Goal: Use online tool/utility: Utilize a website feature to perform a specific function

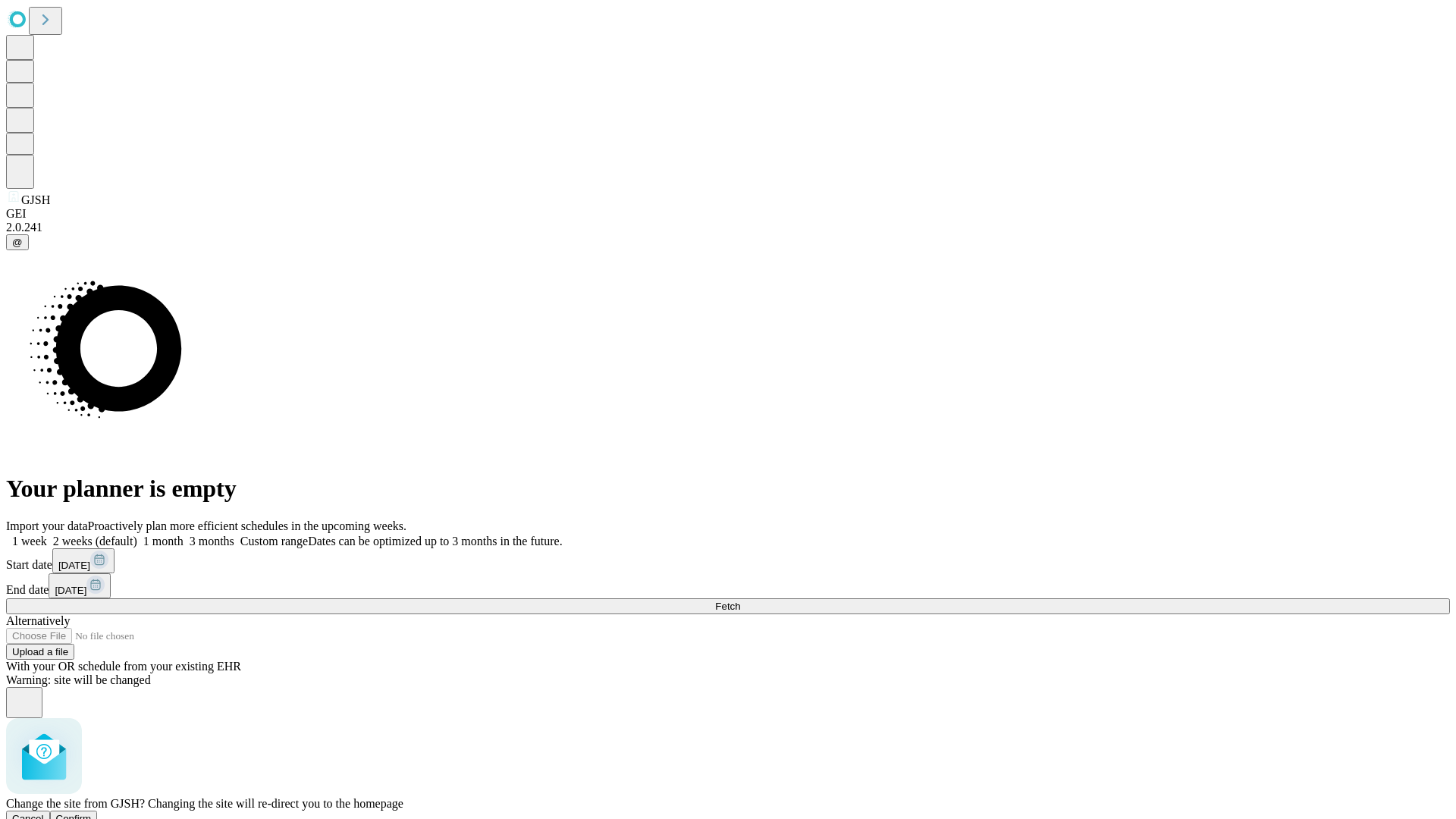
click at [92, 813] on span "Confirm" at bounding box center [74, 819] width 35 height 12
click at [183, 535] on label "1 month" at bounding box center [160, 541] width 46 height 12
click at [740, 601] on span "Fetch" at bounding box center [728, 607] width 25 height 12
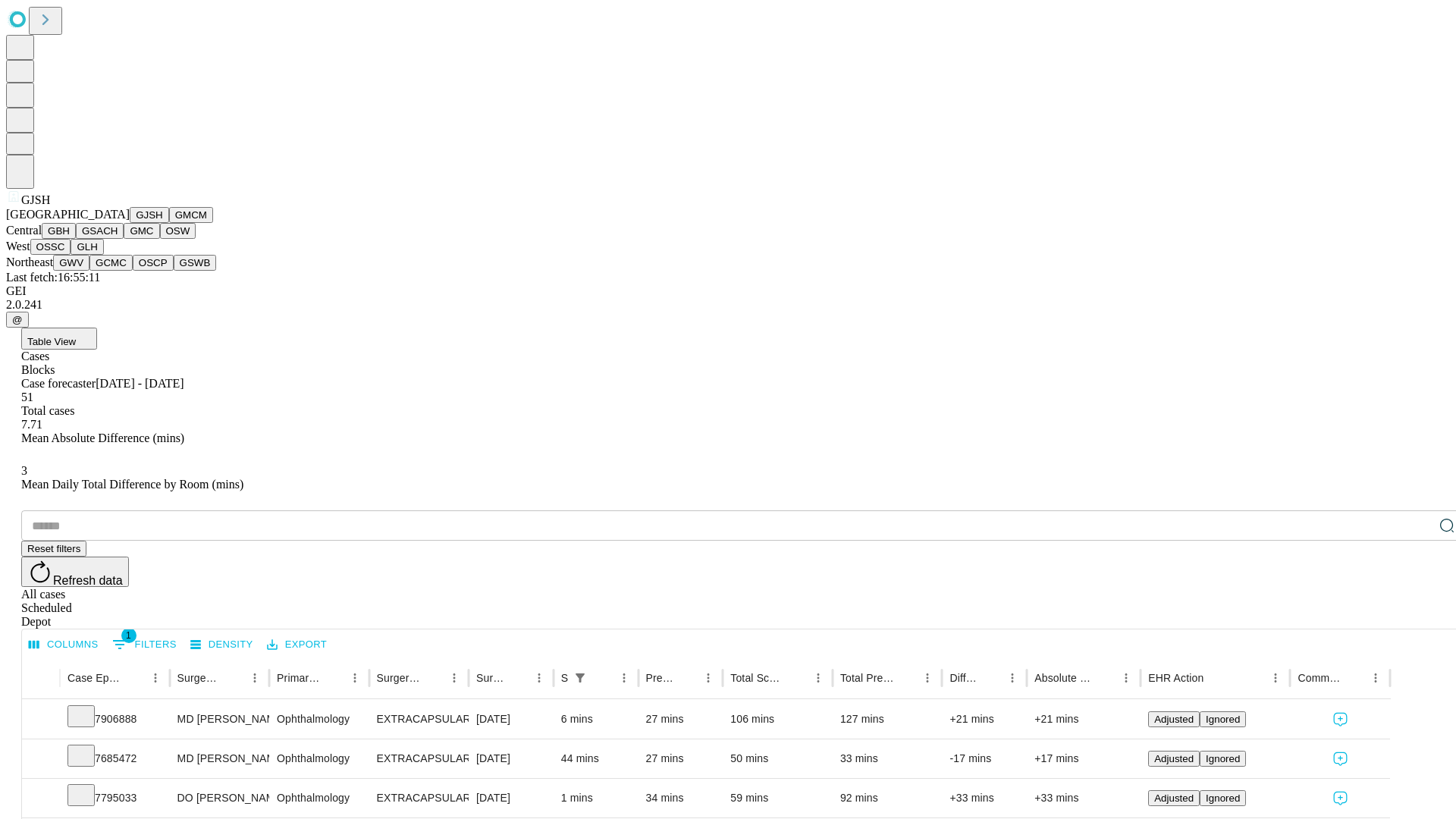
click at [169, 223] on button "GMCM" at bounding box center [191, 215] width 44 height 16
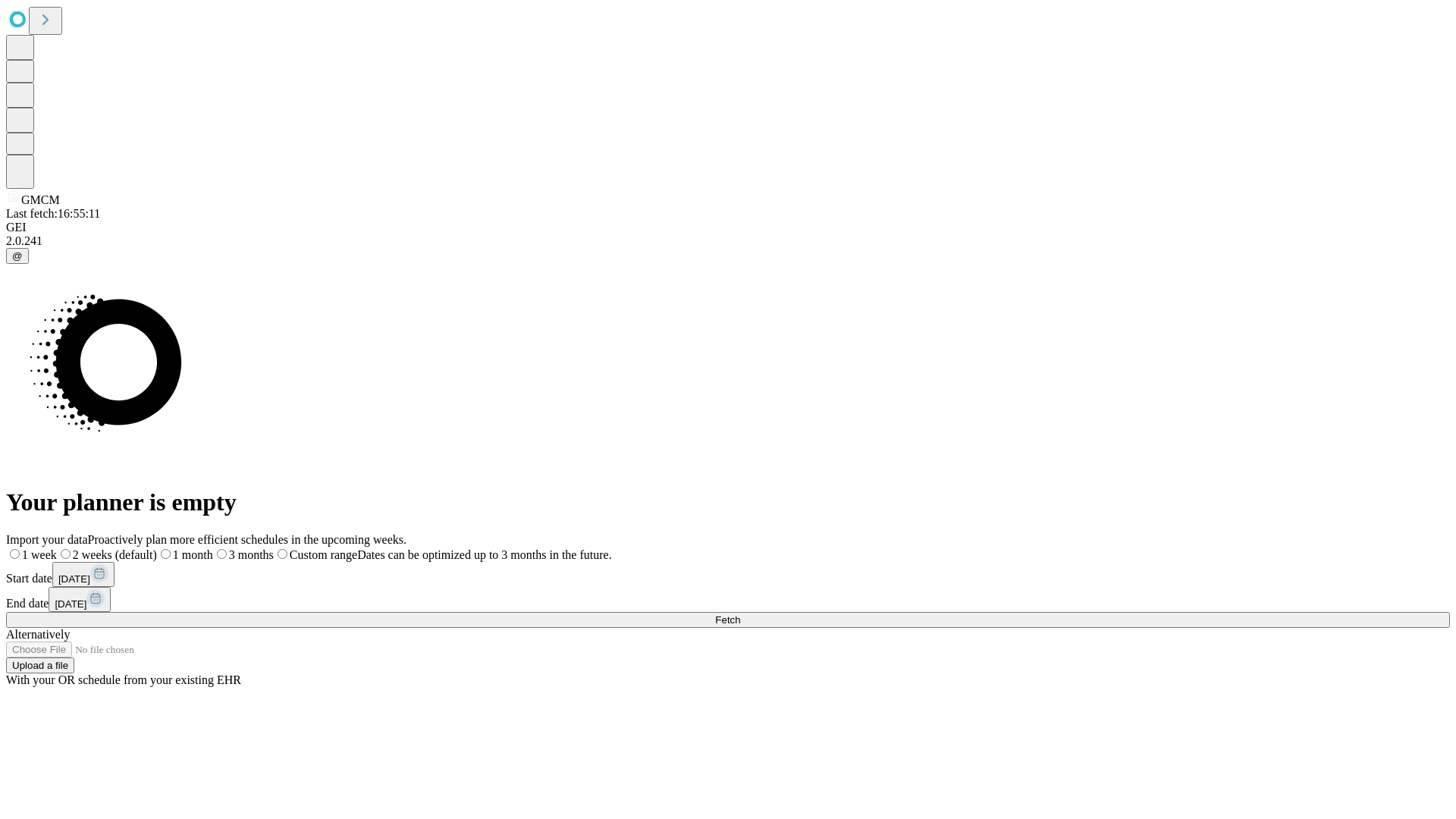
click at [213, 549] on label "1 month" at bounding box center [185, 554] width 57 height 12
click at [740, 615] on span "Fetch" at bounding box center [728, 620] width 25 height 12
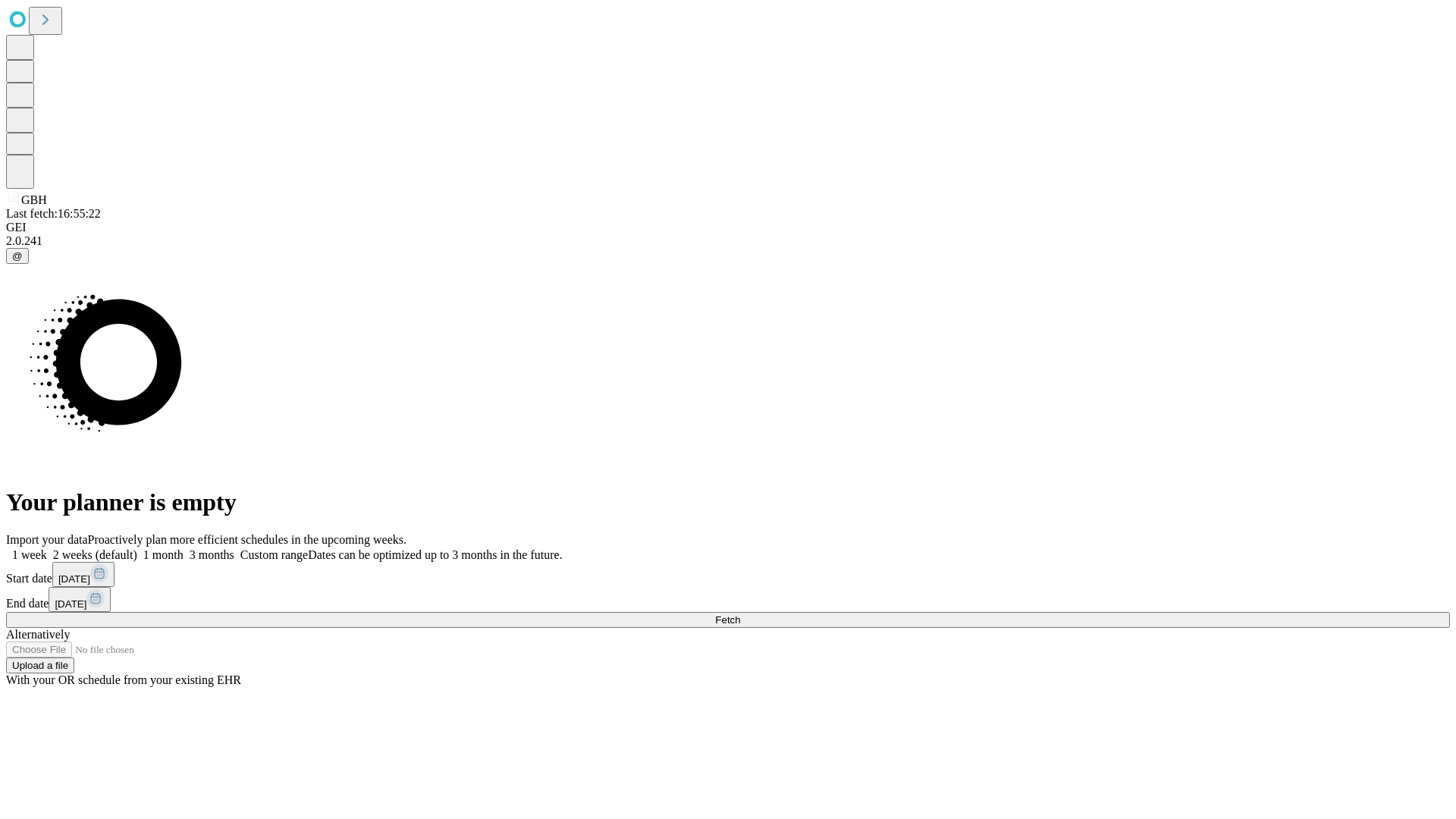
click at [740, 615] on span "Fetch" at bounding box center [728, 620] width 25 height 12
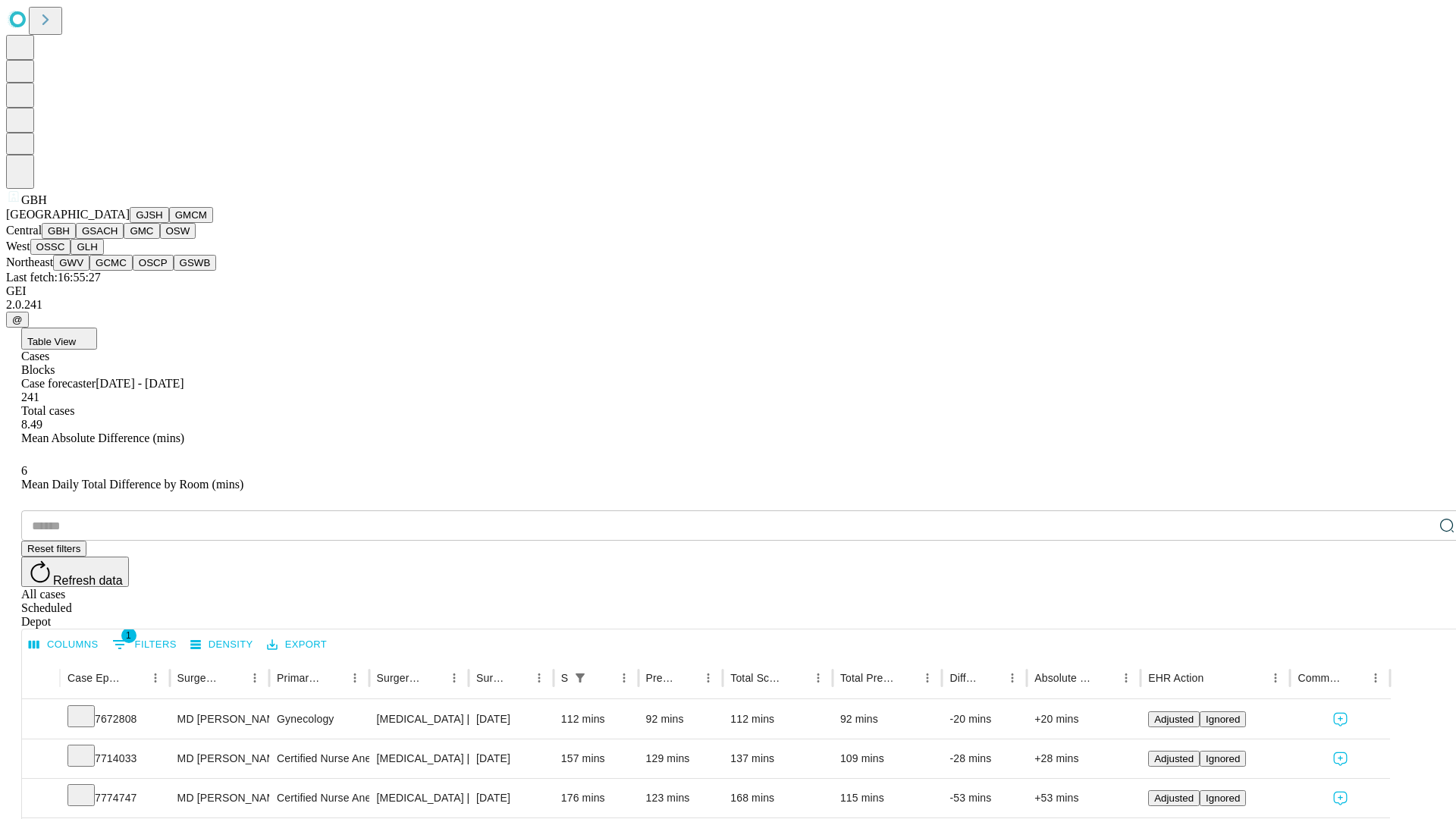
click at [118, 239] on button "GSACH" at bounding box center [100, 231] width 48 height 16
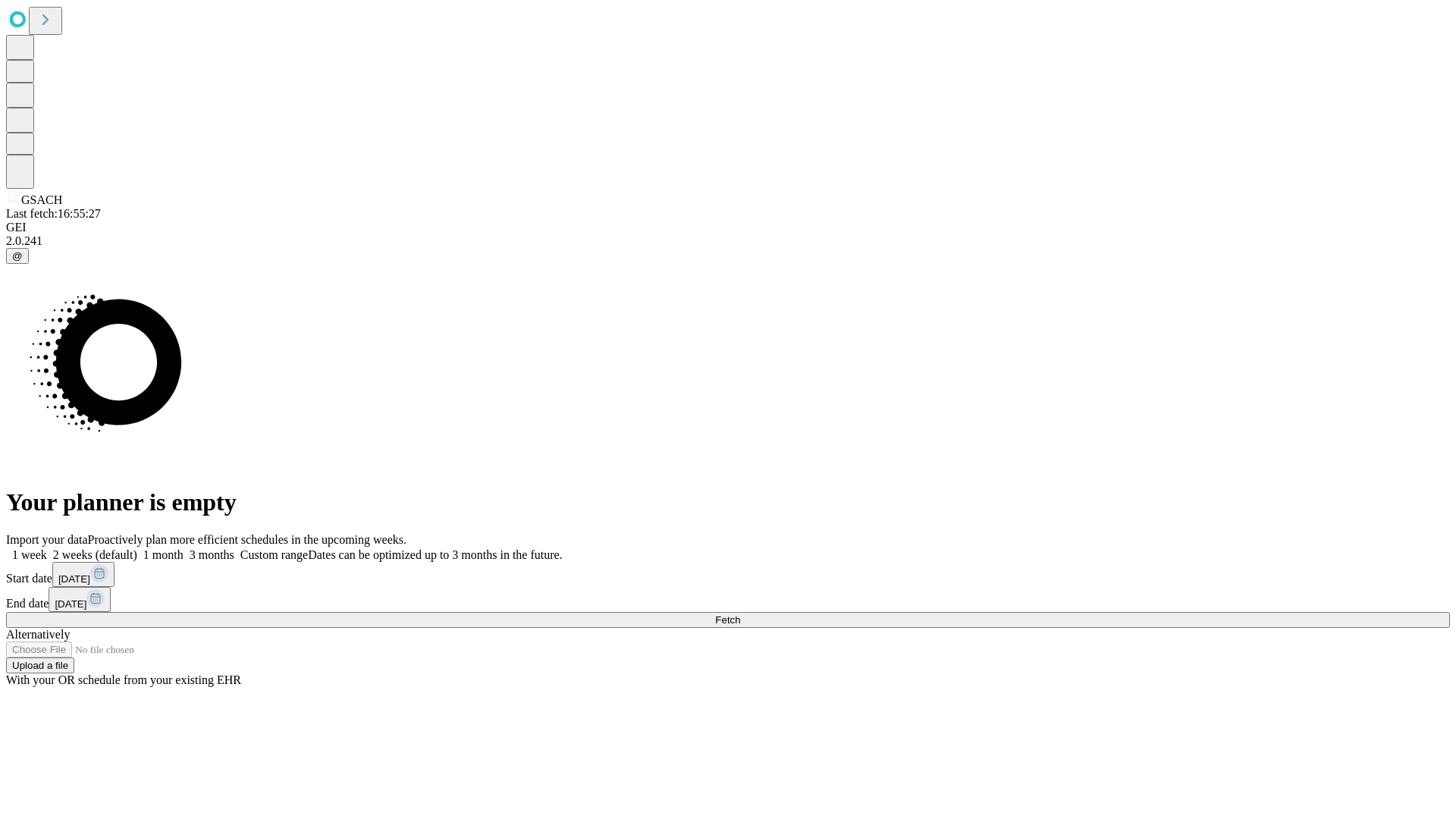
click at [740, 615] on span "Fetch" at bounding box center [728, 620] width 25 height 12
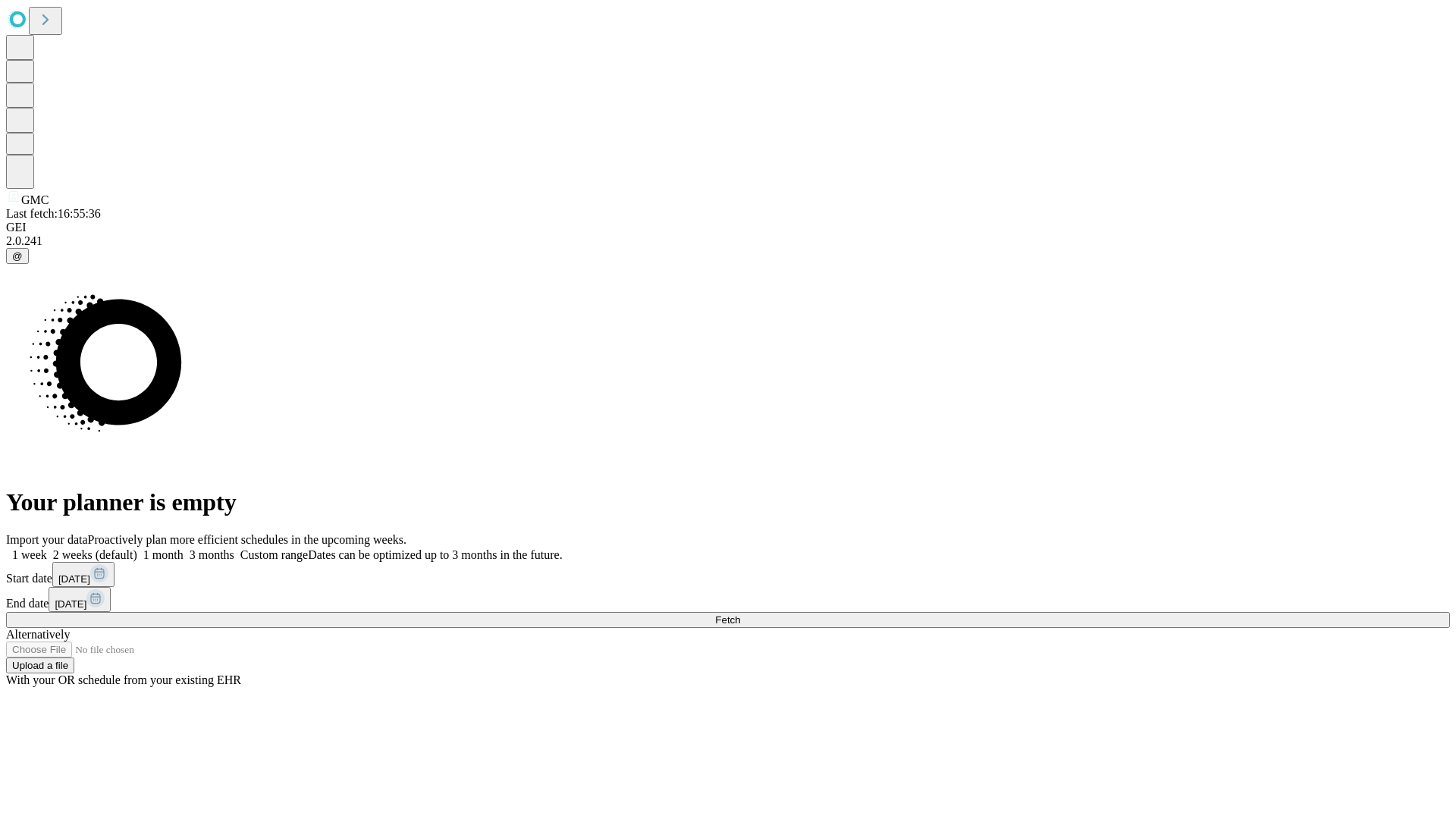
click at [183, 549] on label "1 month" at bounding box center [160, 554] width 46 height 12
click at [740, 615] on span "Fetch" at bounding box center [728, 620] width 25 height 12
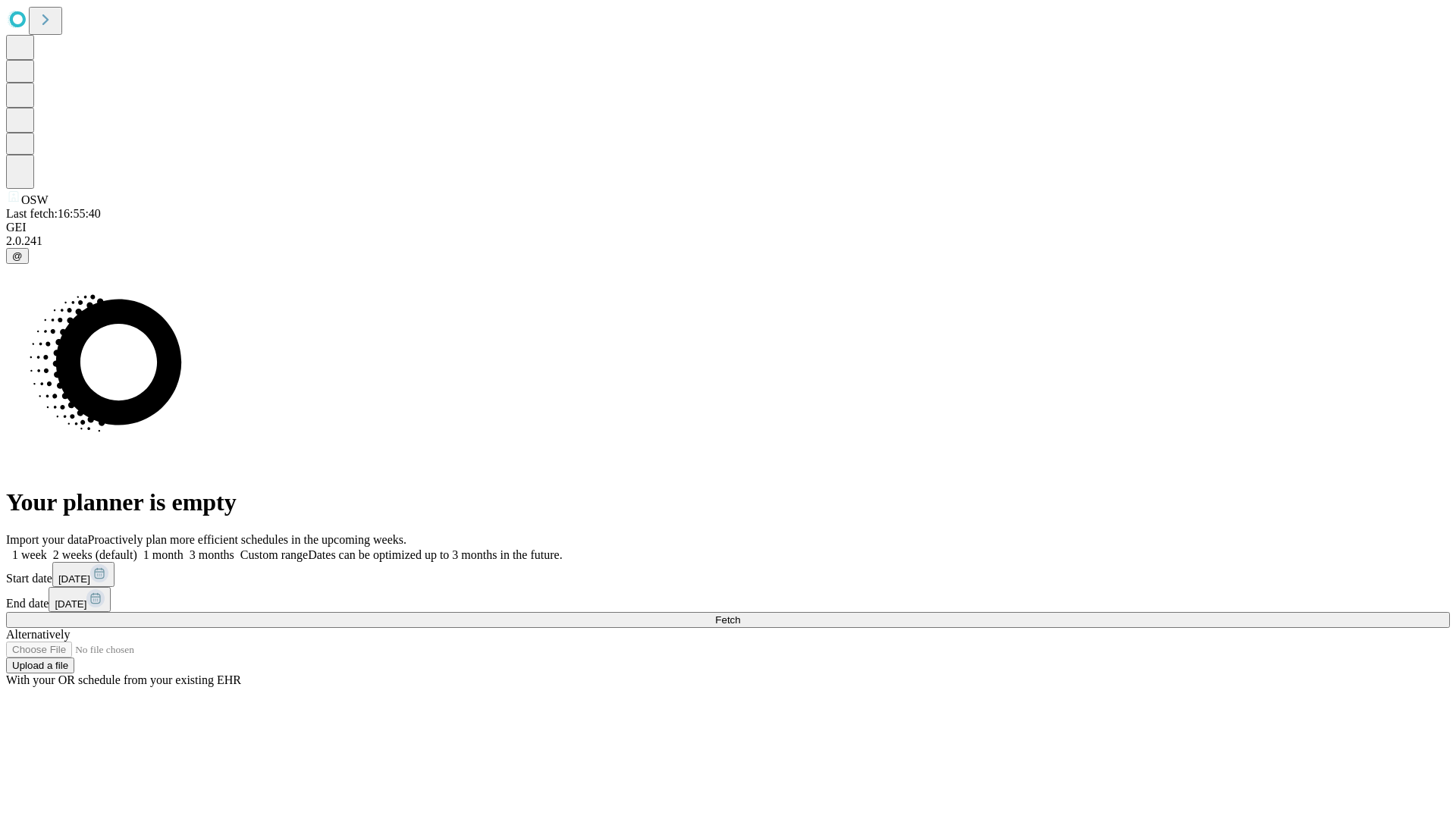
click at [183, 549] on label "1 month" at bounding box center [160, 554] width 46 height 12
click at [740, 615] on span "Fetch" at bounding box center [728, 620] width 25 height 12
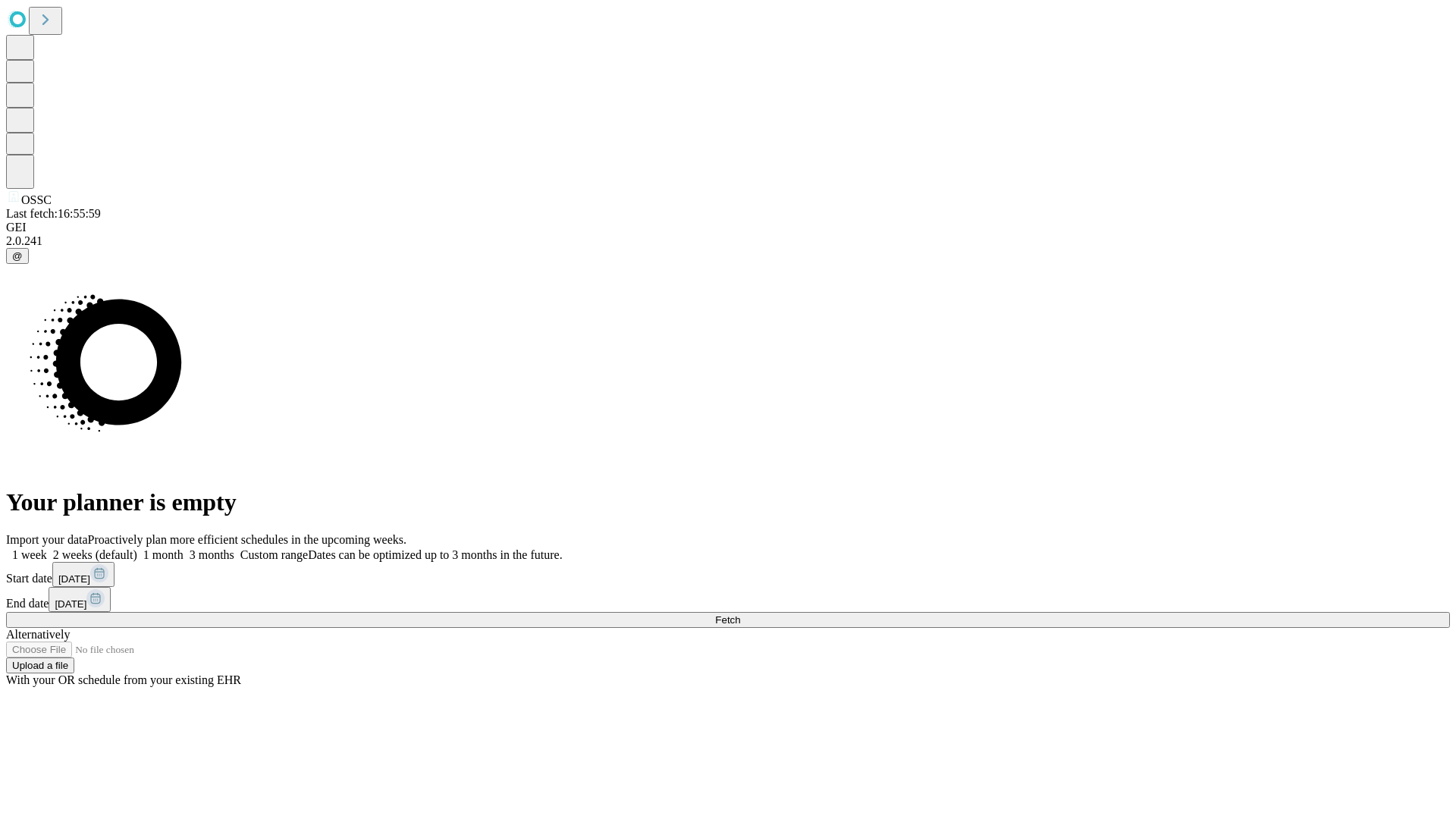
click at [183, 549] on label "1 month" at bounding box center [160, 554] width 46 height 12
click at [740, 615] on span "Fetch" at bounding box center [728, 620] width 25 height 12
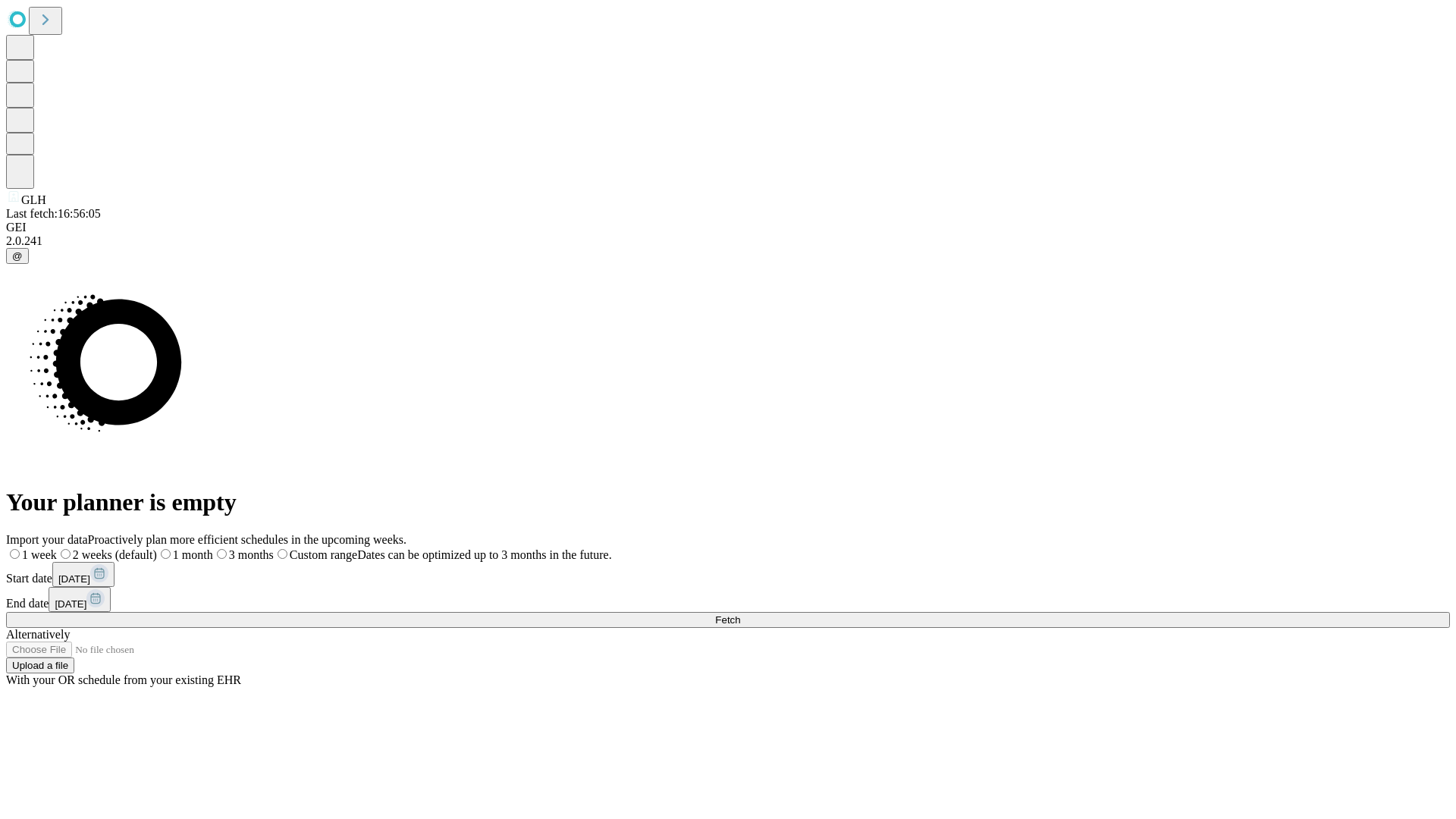
click at [213, 549] on label "1 month" at bounding box center [185, 554] width 57 height 12
click at [740, 615] on span "Fetch" at bounding box center [728, 620] width 25 height 12
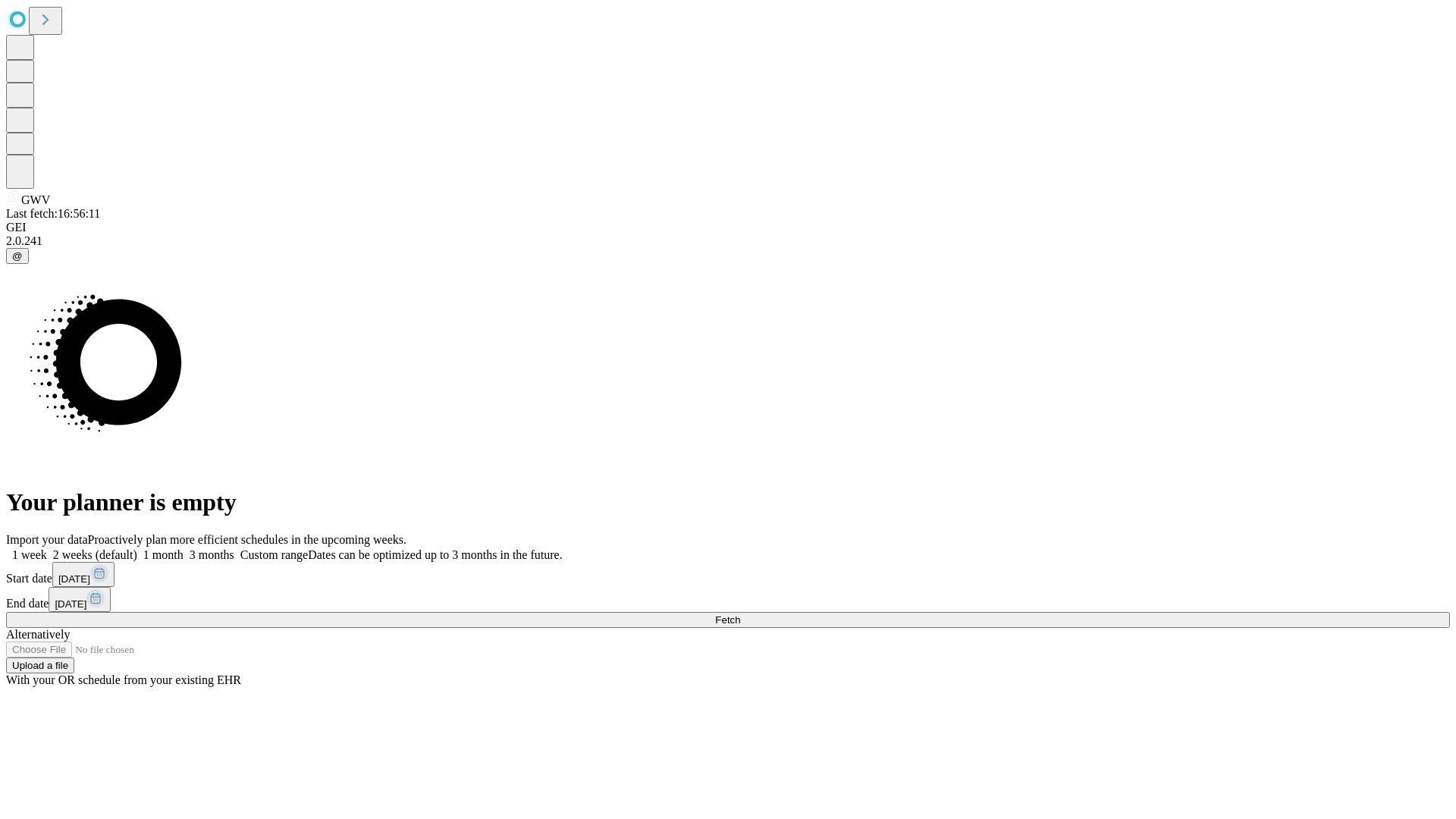
click at [183, 549] on label "1 month" at bounding box center [160, 554] width 46 height 12
click at [740, 615] on span "Fetch" at bounding box center [728, 620] width 25 height 12
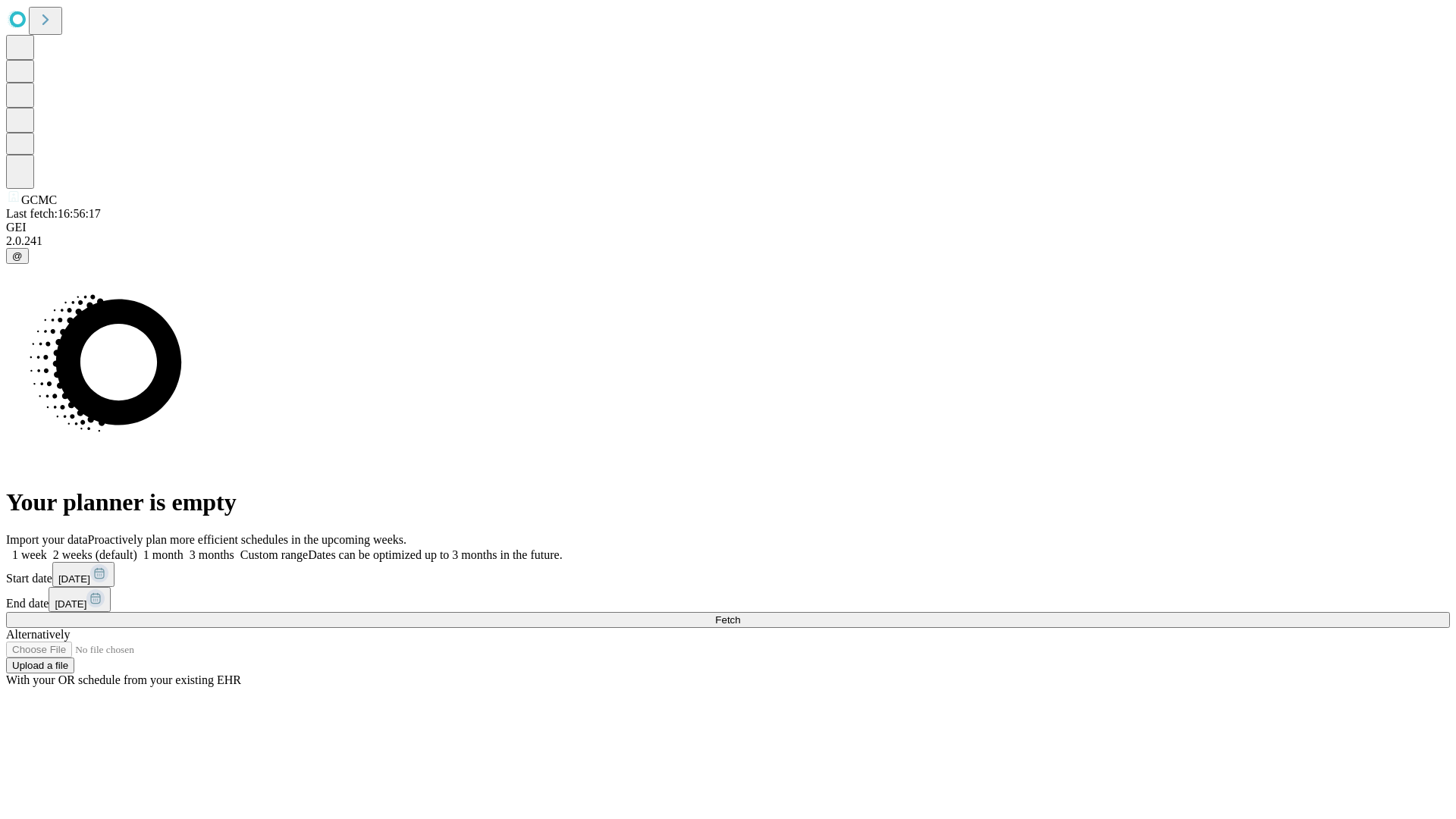
click at [183, 549] on label "1 month" at bounding box center [160, 554] width 46 height 12
click at [740, 615] on span "Fetch" at bounding box center [728, 620] width 25 height 12
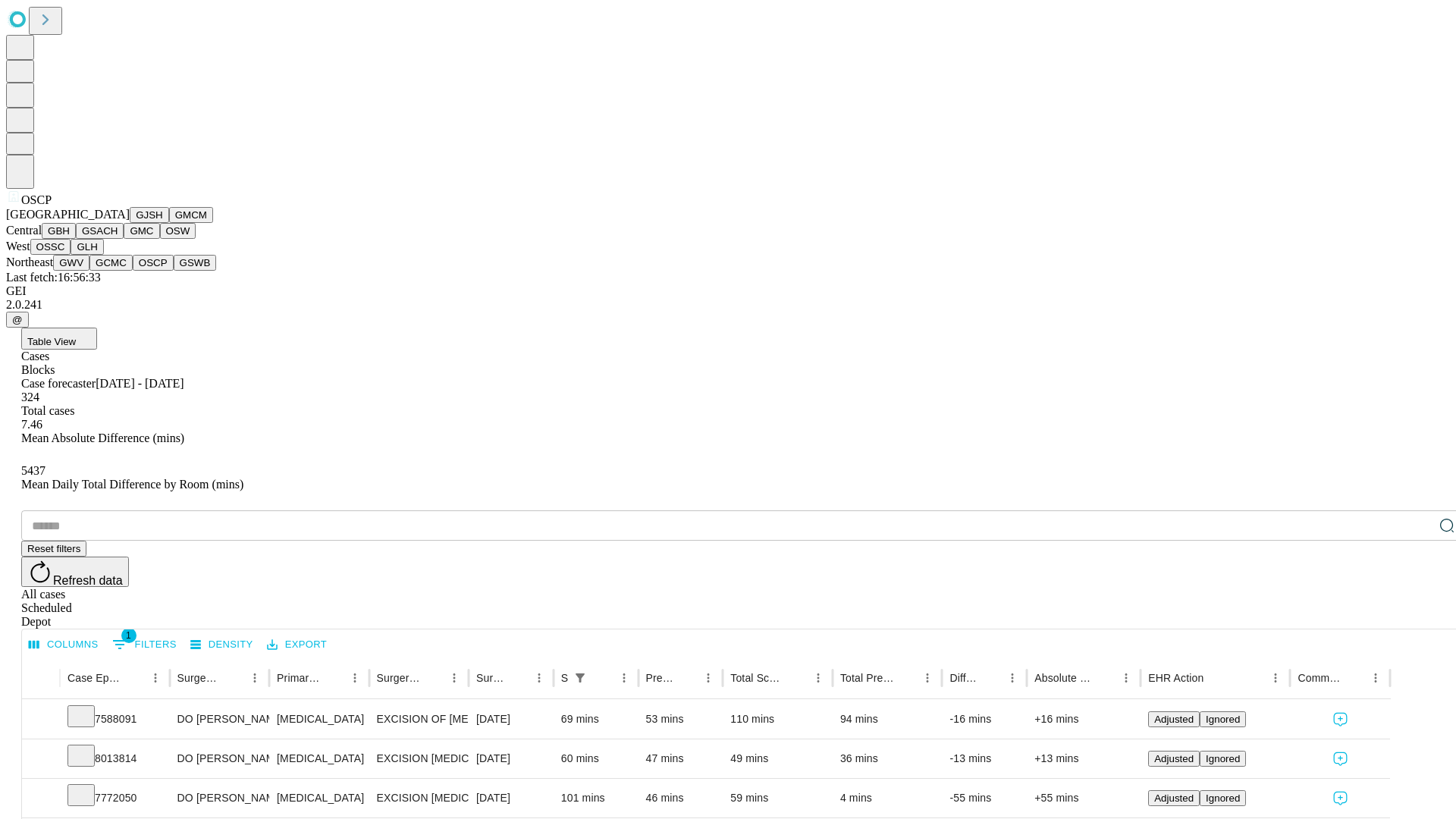
click at [173, 270] on button "GSWB" at bounding box center [195, 263] width 43 height 16
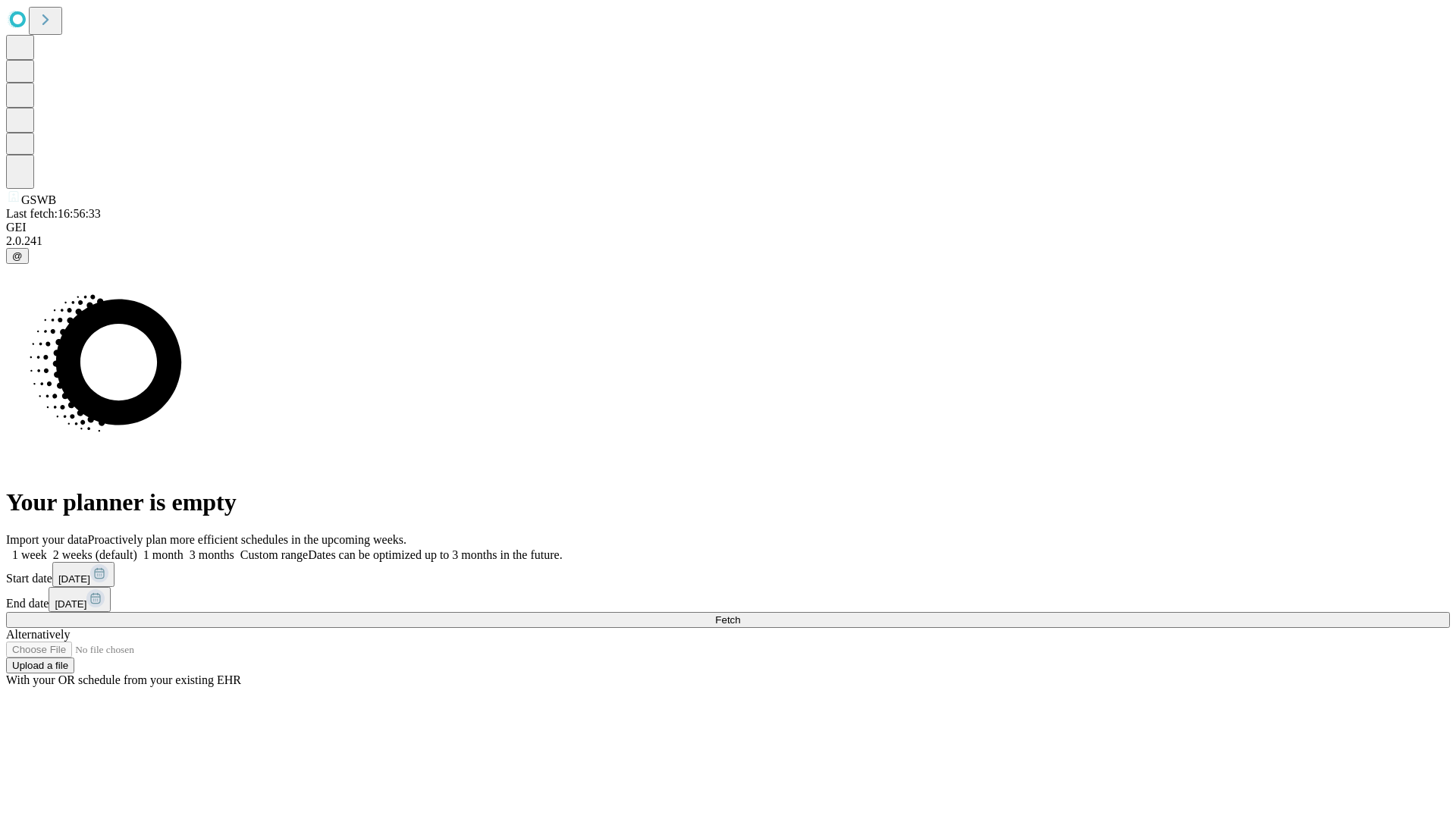
click at [183, 549] on label "1 month" at bounding box center [160, 554] width 46 height 12
click at [740, 615] on span "Fetch" at bounding box center [728, 620] width 25 height 12
